Goal: Find contact information: Find contact information

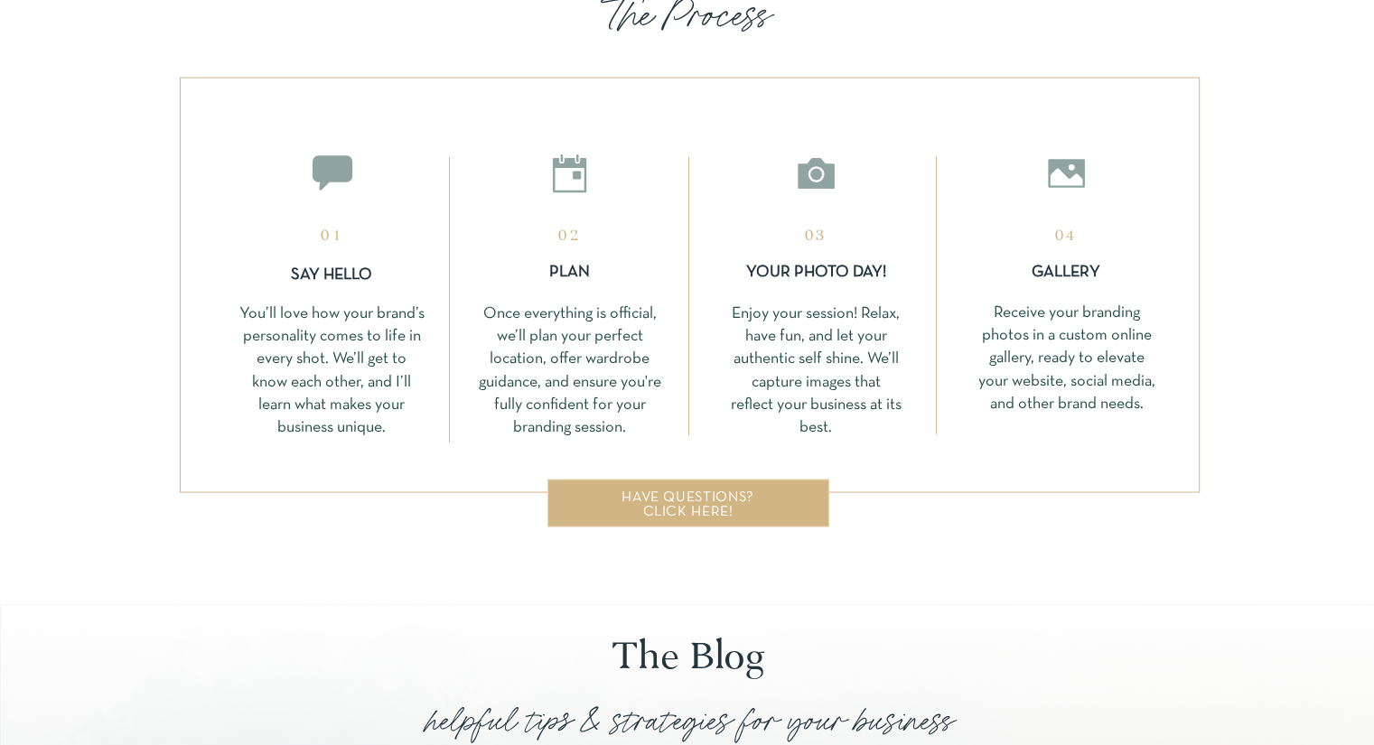
scroll to position [3252, 0]
click at [671, 504] on div "have questions? click here!" at bounding box center [688, 498] width 240 height 14
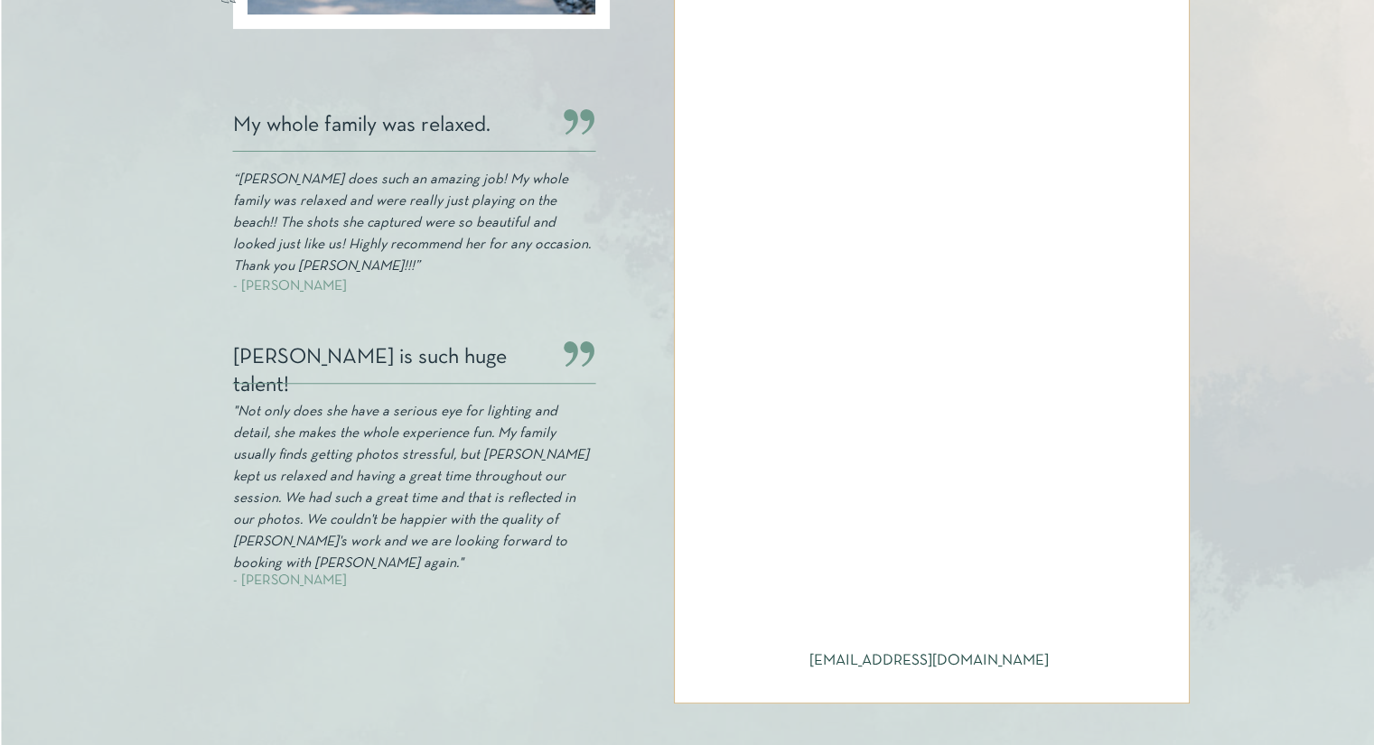
scroll to position [632, 0]
